Goal: Transaction & Acquisition: Purchase product/service

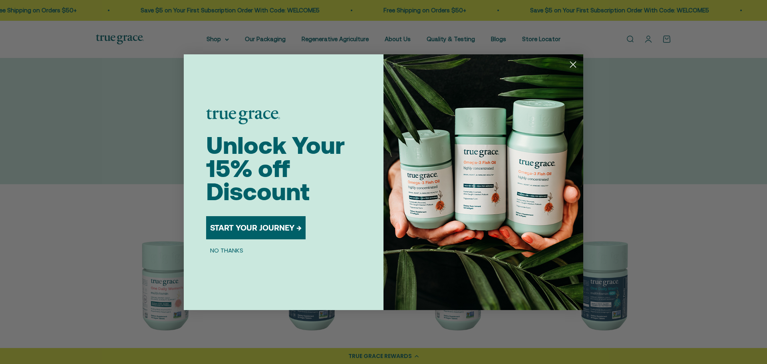
click at [574, 64] on icon "Close dialog" at bounding box center [573, 65] width 6 height 6
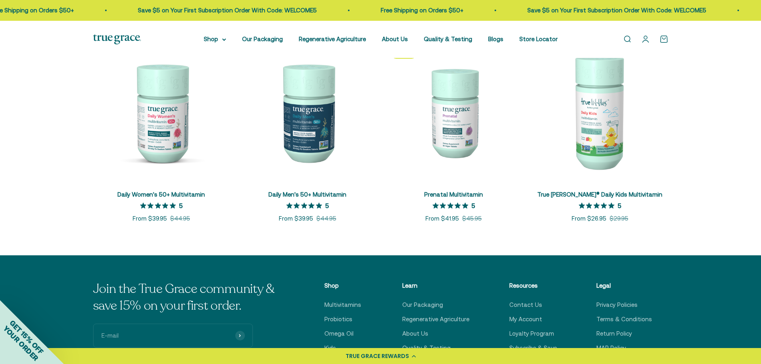
scroll to position [359, 0]
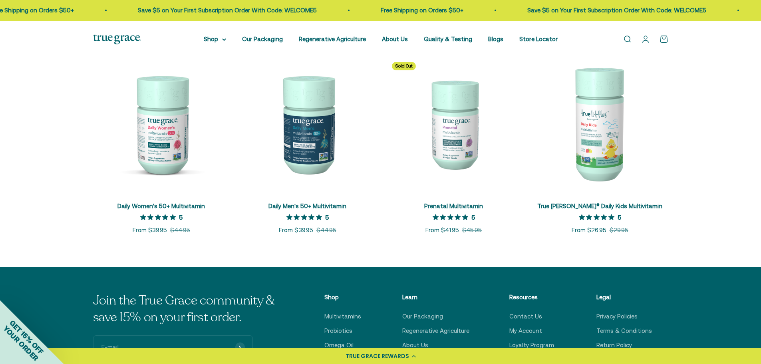
click at [292, 147] on img at bounding box center [307, 124] width 137 height 137
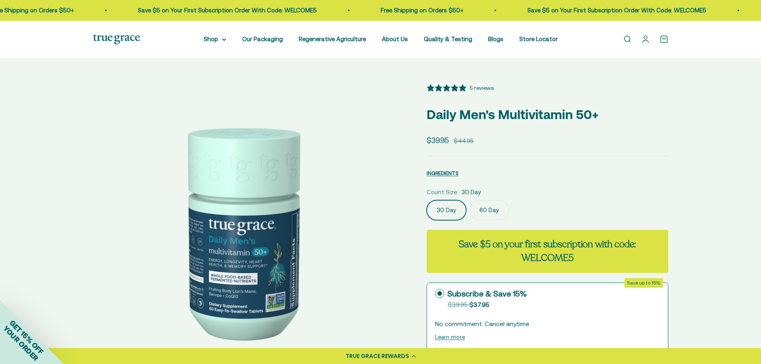
select select "3"
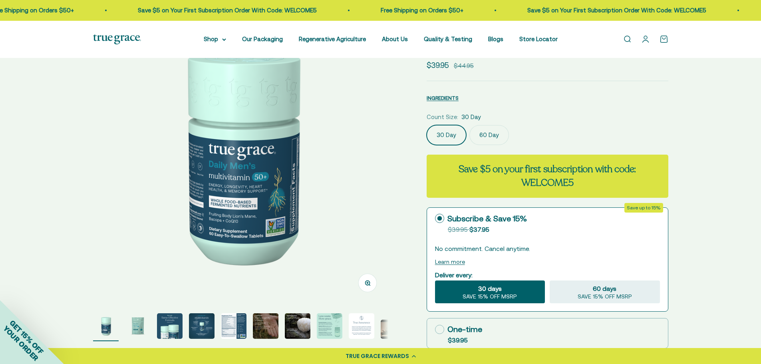
scroll to position [80, 0]
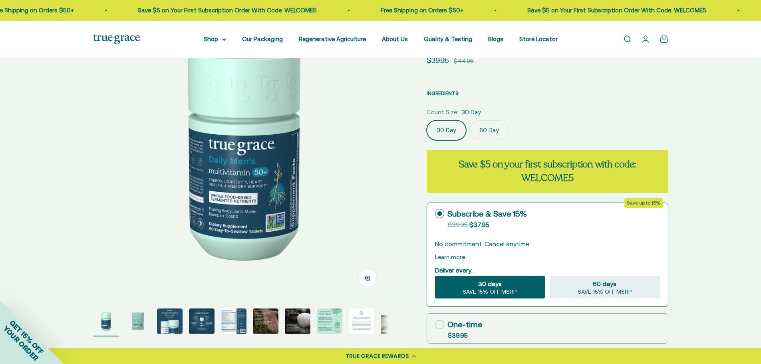
click at [134, 319] on img "Go to item 2" at bounding box center [138, 321] width 26 height 26
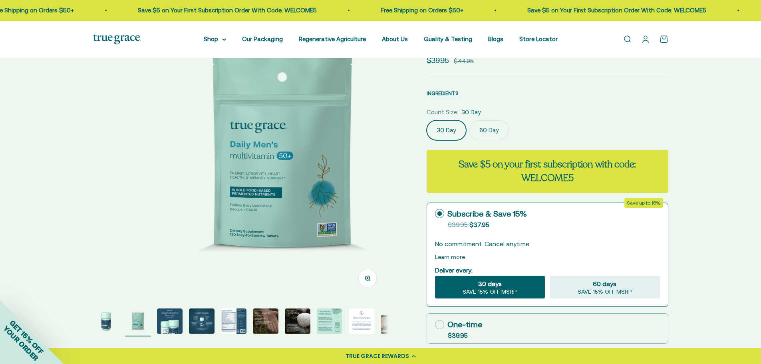
scroll to position [0, 305]
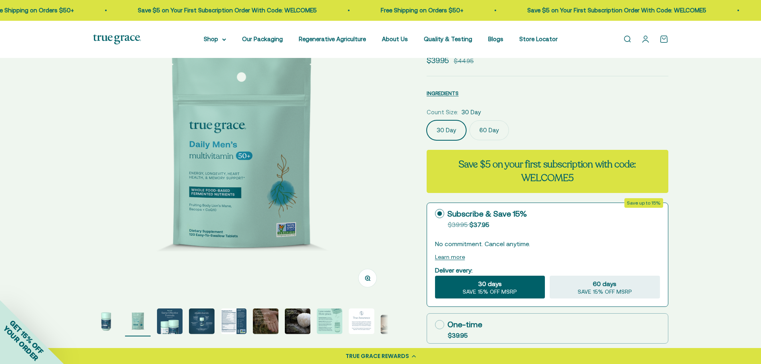
click at [178, 322] on img "Go to item 3" at bounding box center [170, 321] width 26 height 26
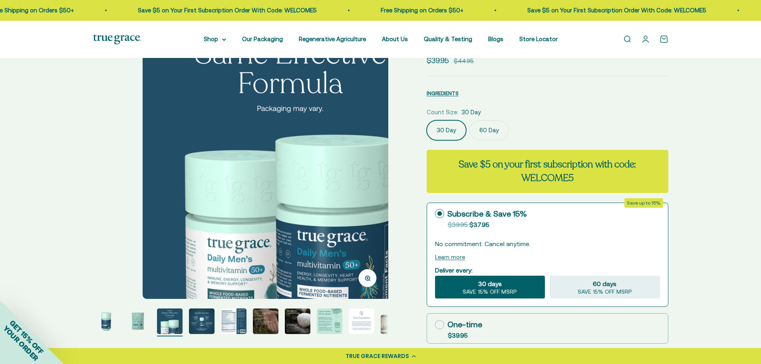
scroll to position [0, 610]
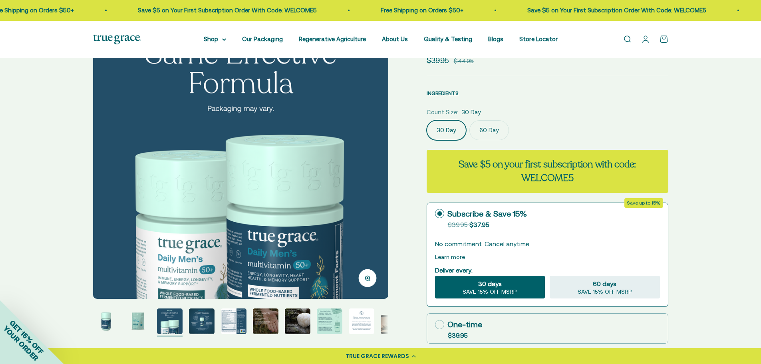
click at [203, 328] on img "Go to item 4" at bounding box center [202, 321] width 26 height 26
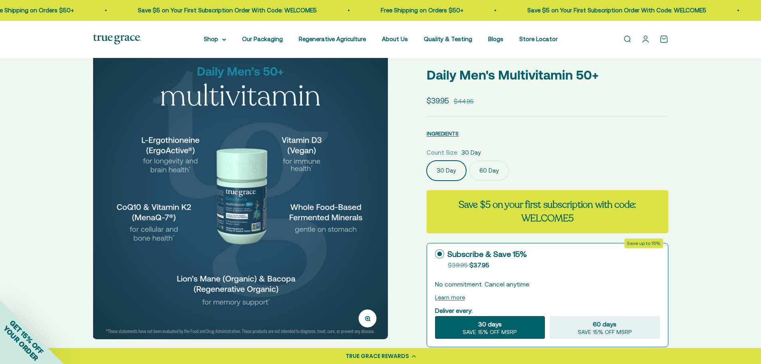
scroll to position [40, 0]
click at [366, 196] on img at bounding box center [240, 191] width 295 height 295
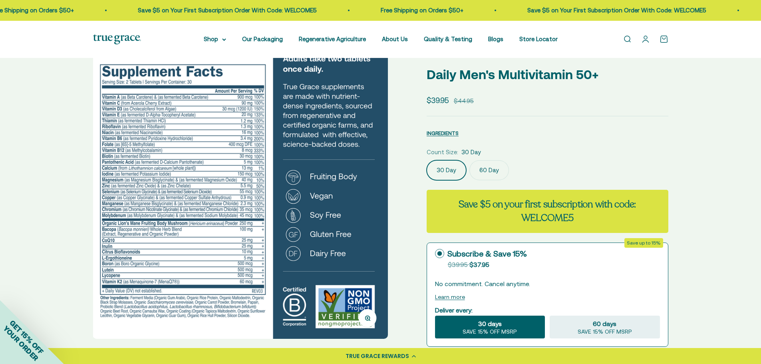
click at [149, 117] on img at bounding box center [240, 191] width 295 height 295
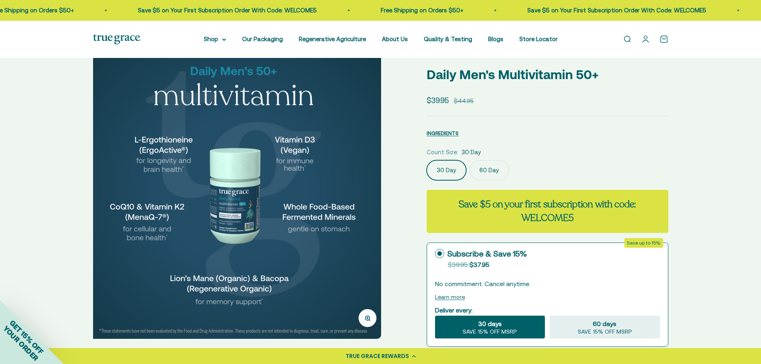
scroll to position [0, 915]
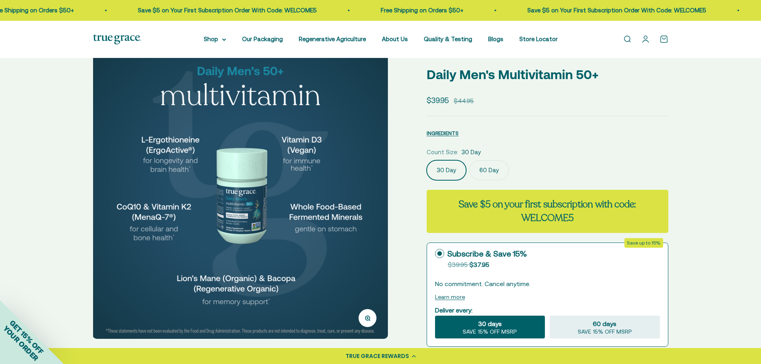
click at [366, 197] on img at bounding box center [240, 191] width 295 height 295
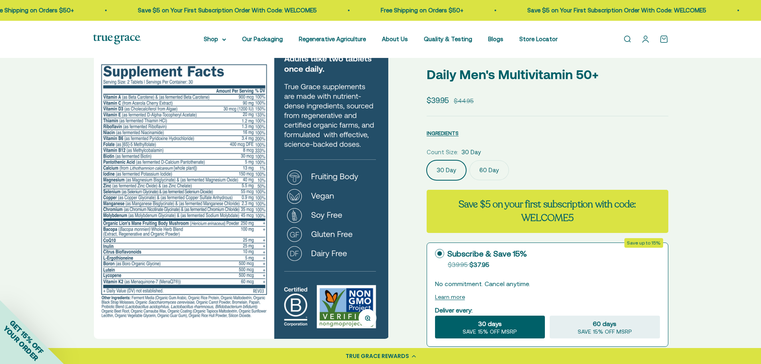
scroll to position [0, 1219]
